Goal: Information Seeking & Learning: Find specific fact

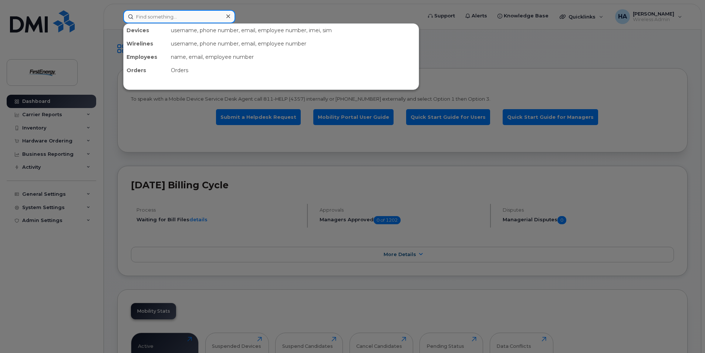
click at [162, 20] on input at bounding box center [179, 16] width 112 height 13
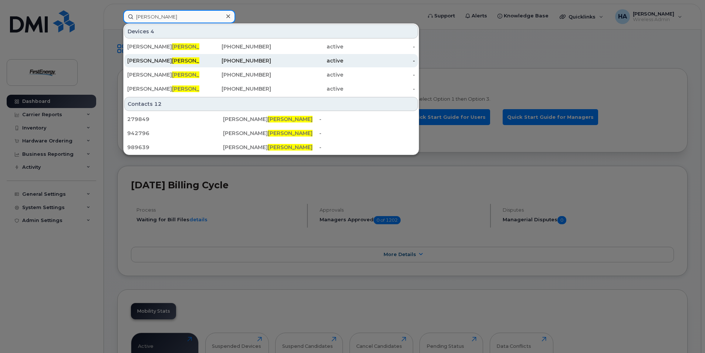
type input "[PERSON_NAME]"
click at [172, 58] on span "[PERSON_NAME]" at bounding box center [194, 60] width 45 height 7
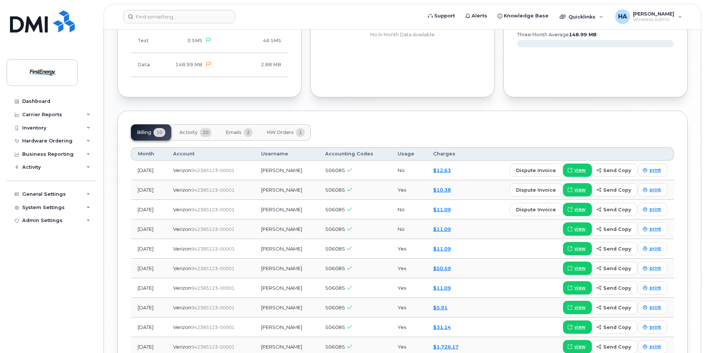
scroll to position [803, 0]
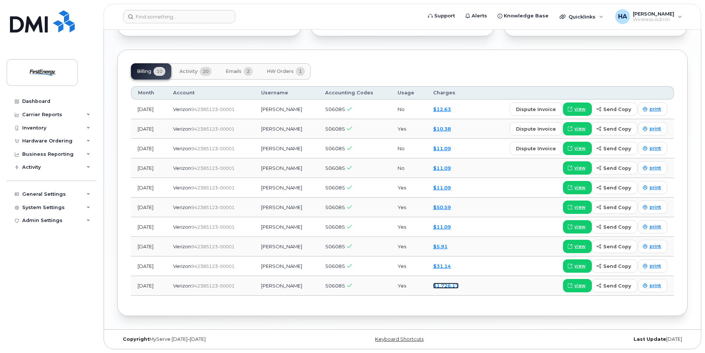
click at [451, 287] on link "$1,726.17" at bounding box center [446, 285] width 26 height 6
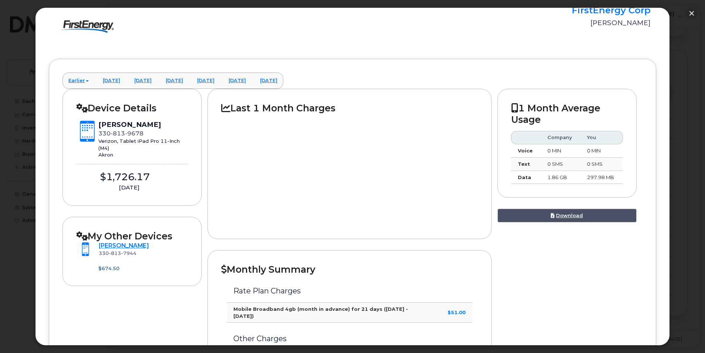
scroll to position [0, 0]
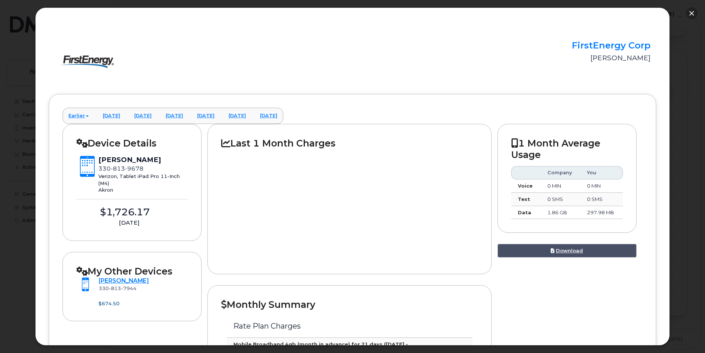
click at [692, 13] on button "button" at bounding box center [691, 13] width 12 height 12
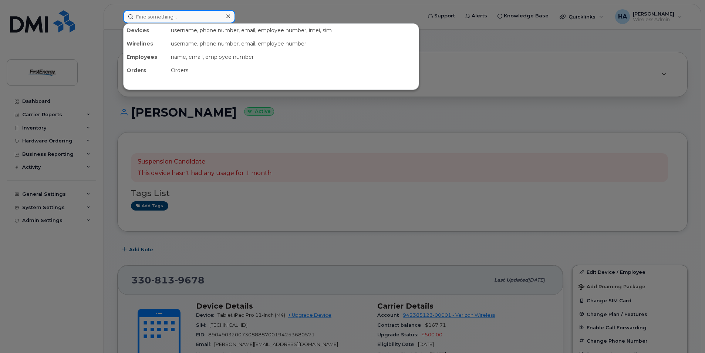
click at [178, 17] on input at bounding box center [179, 16] width 112 height 13
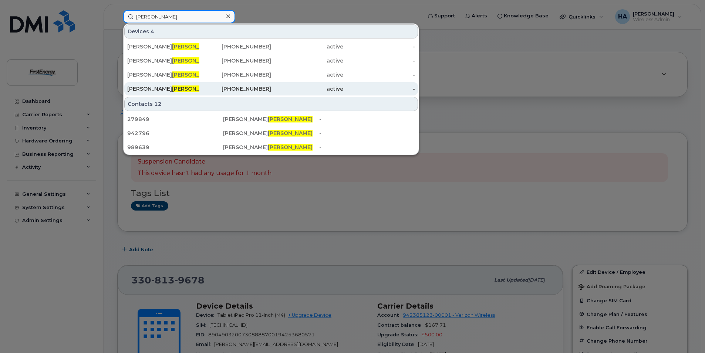
type input "[PERSON_NAME]"
click at [172, 86] on span "[PERSON_NAME]" at bounding box center [194, 88] width 45 height 7
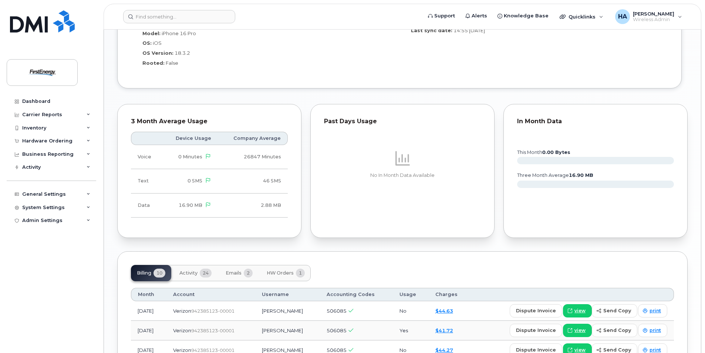
scroll to position [776, 0]
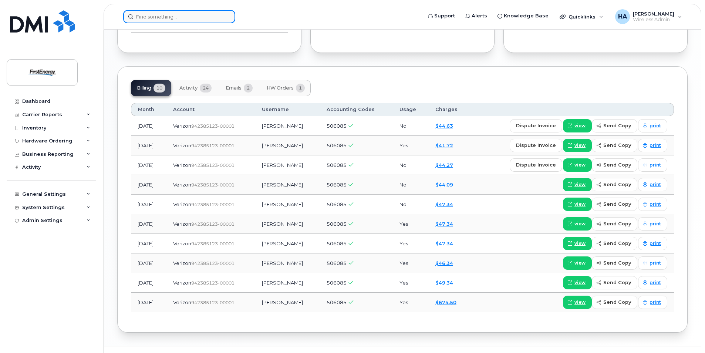
click at [172, 17] on input at bounding box center [179, 16] width 112 height 13
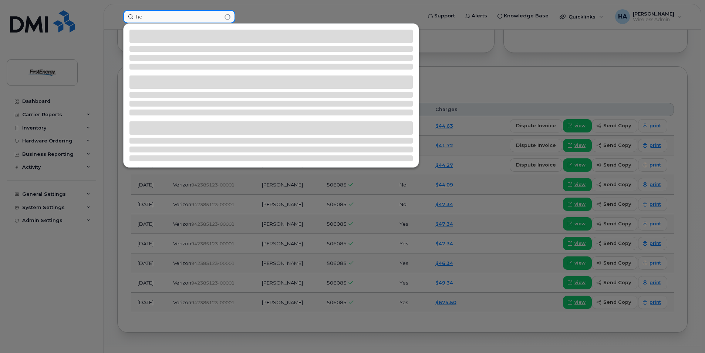
type input "h"
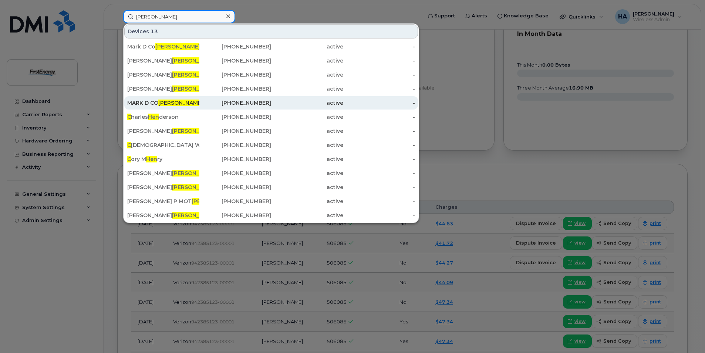
scroll to position [665, 0]
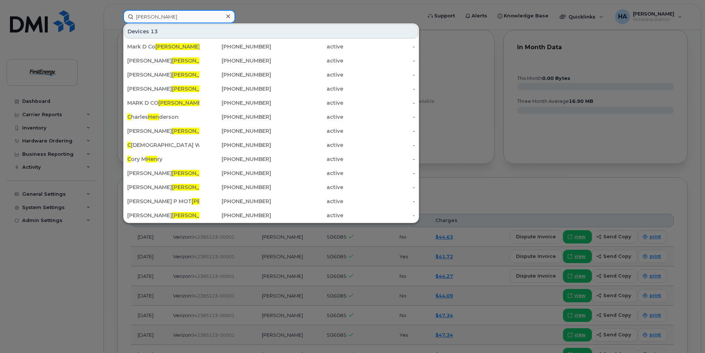
drag, startPoint x: 148, startPoint y: 14, endPoint x: 106, endPoint y: 13, distance: 41.8
click at [117, 13] on div "chen Devices 13 Mark D Co chen our II 724-462-8730 active - ZANDER D M CHEN RY …" at bounding box center [269, 16] width 305 height 13
paste input "4436831765"
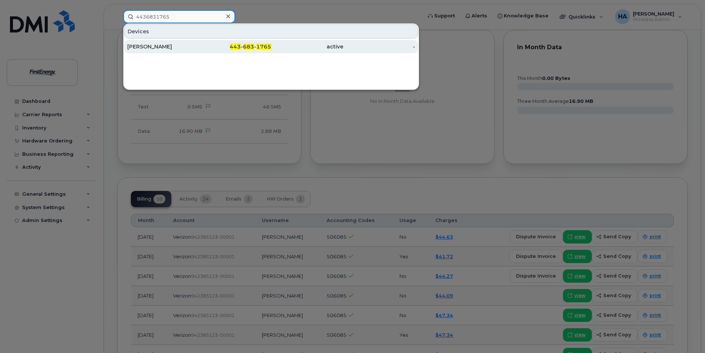
type input "4436831765"
click at [146, 44] on div "JOEY T CHEN" at bounding box center [163, 46] width 72 height 7
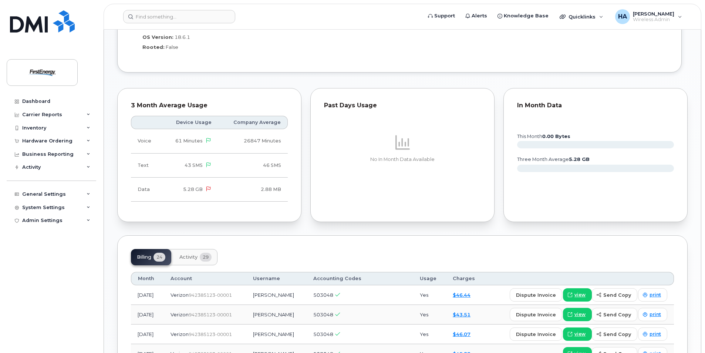
scroll to position [592, 0]
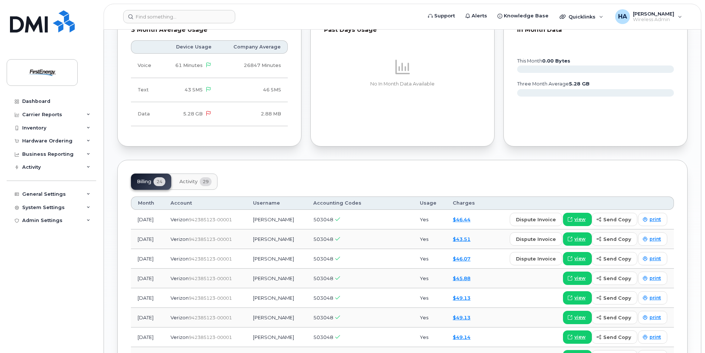
click at [193, 185] on button "Activity 29" at bounding box center [195, 181] width 44 height 16
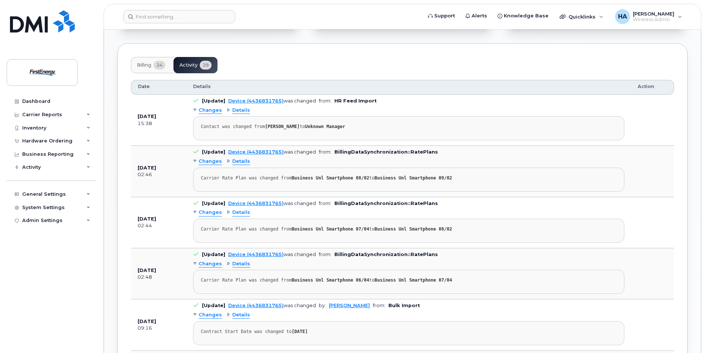
scroll to position [665, 0]
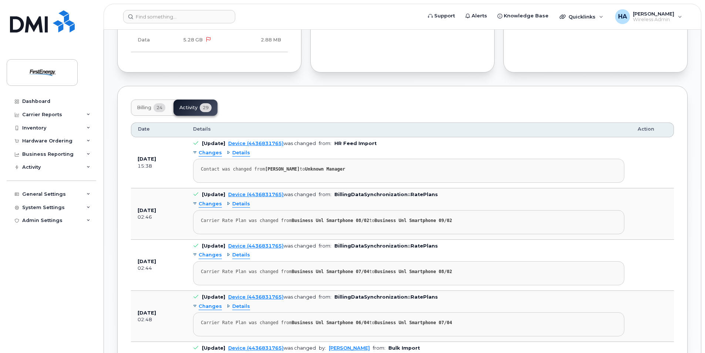
click at [294, 168] on strong "Lauren M Lepkoski" at bounding box center [282, 168] width 35 height 5
copy div "Lepkoski"
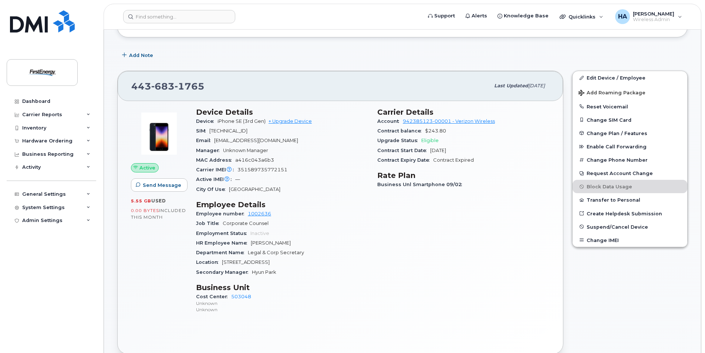
scroll to position [0, 0]
